Goal: Information Seeking & Learning: Learn about a topic

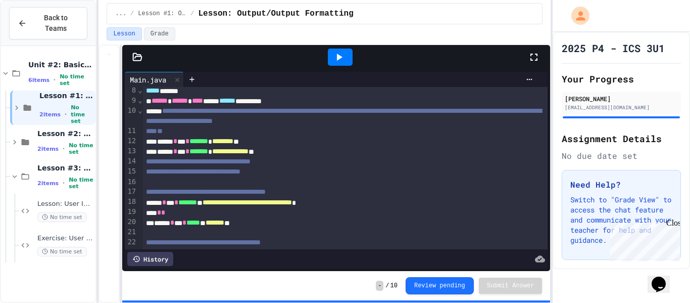
scroll to position [186, 0]
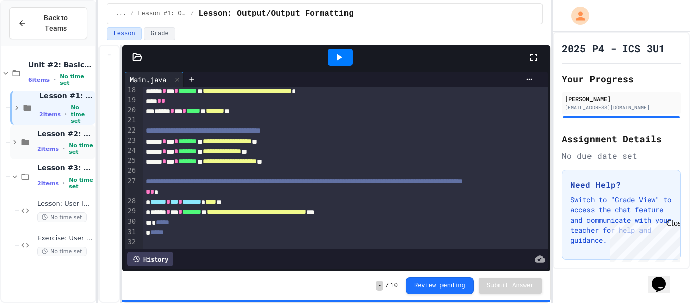
click at [50, 140] on div "Lesson #2: Variables & Data Types 2 items • No time set" at bounding box center [65, 142] width 56 height 27
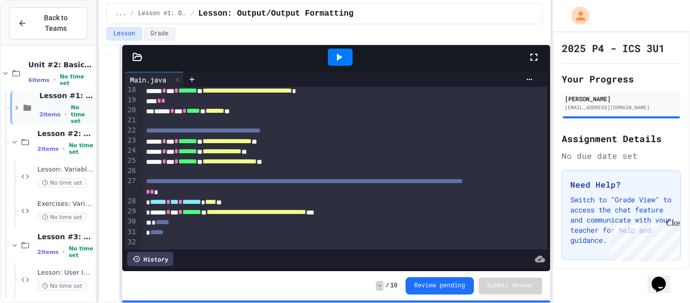
click at [64, 99] on span "Lesson #1: Output/Output Formatting" at bounding box center [66, 95] width 54 height 9
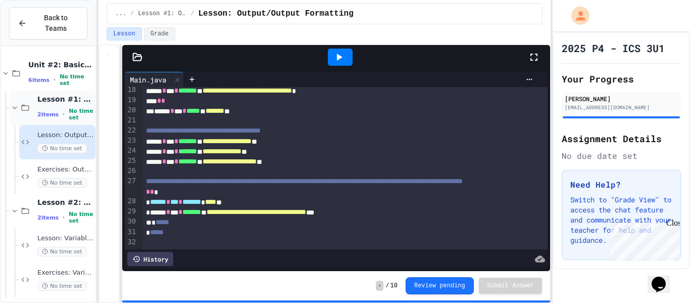
click at [64, 103] on span "Lesson #1: Output/Output Formatting" at bounding box center [65, 98] width 56 height 9
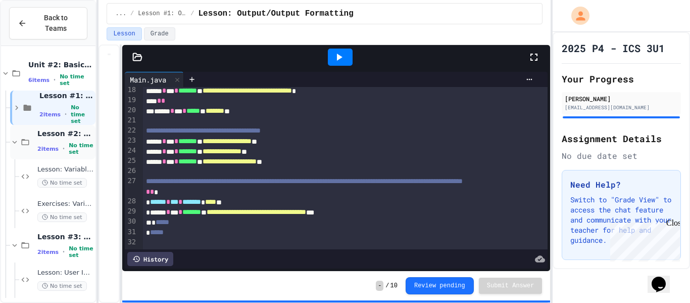
click at [57, 135] on span "Lesson #2: Variables & Data Types" at bounding box center [65, 133] width 56 height 9
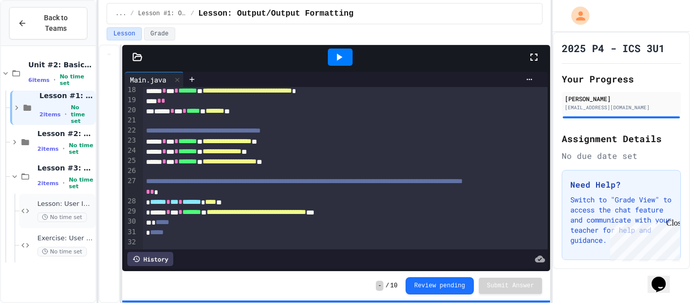
click at [70, 205] on span "Lesson: User Input" at bounding box center [65, 204] width 56 height 9
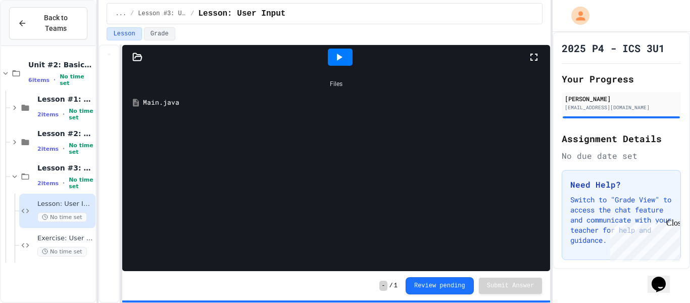
click at [162, 102] on div "Main.java" at bounding box center [343, 103] width 401 height 10
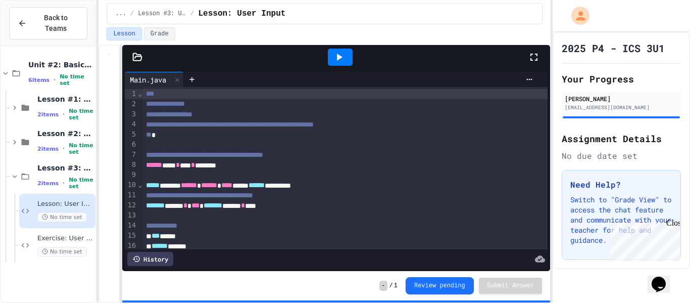
scroll to position [94, 0]
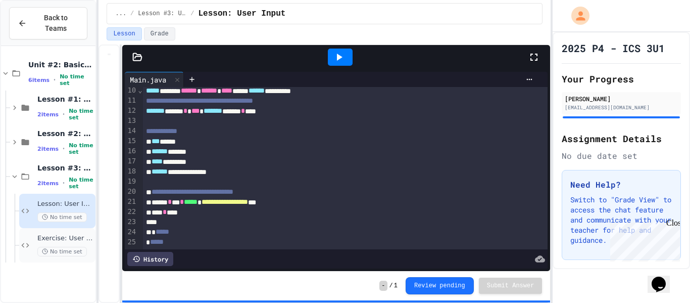
click at [71, 244] on div "Exercise: User Input No time set" at bounding box center [65, 245] width 56 height 22
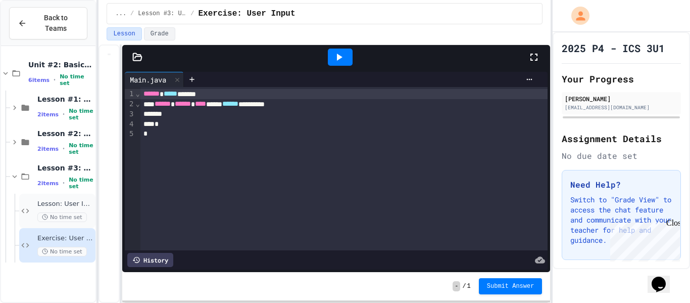
click at [72, 204] on span "Lesson: User Input" at bounding box center [65, 204] width 56 height 9
